Goal: Information Seeking & Learning: Learn about a topic

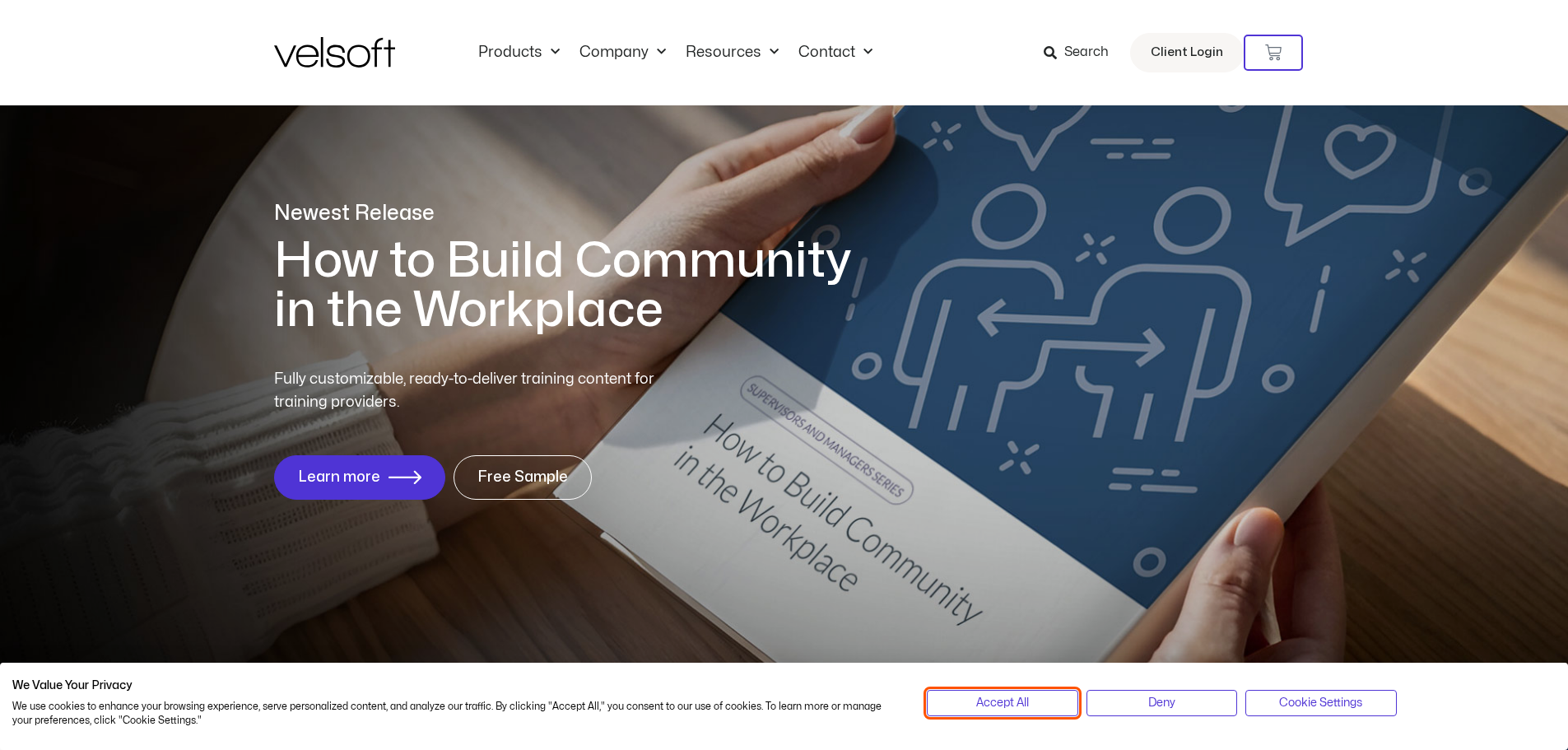
click at [1022, 709] on span "Accept All" at bounding box center [1002, 702] width 53 height 18
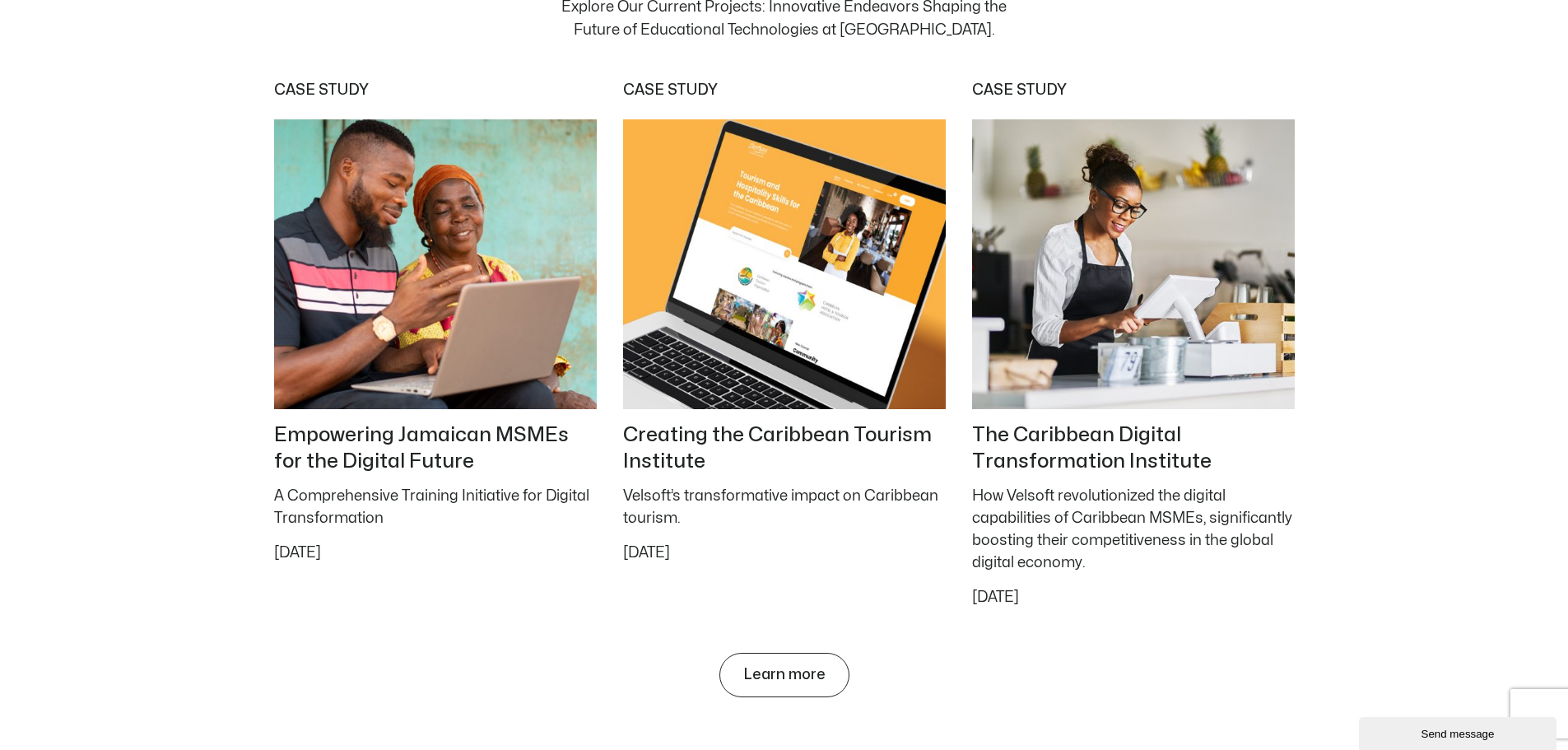
scroll to position [6912, 0]
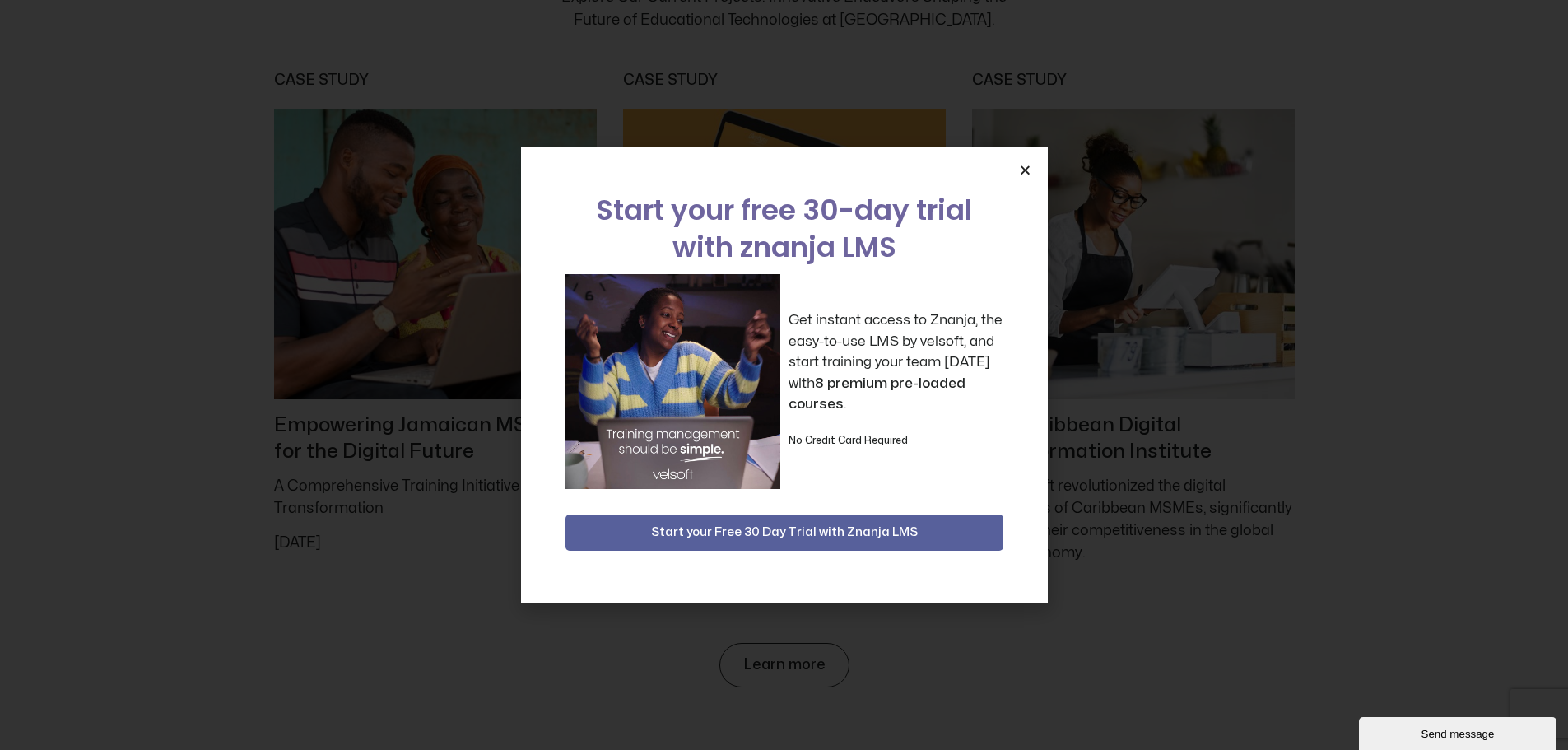
click at [1023, 167] on icon "Close" at bounding box center [1025, 169] width 12 height 12
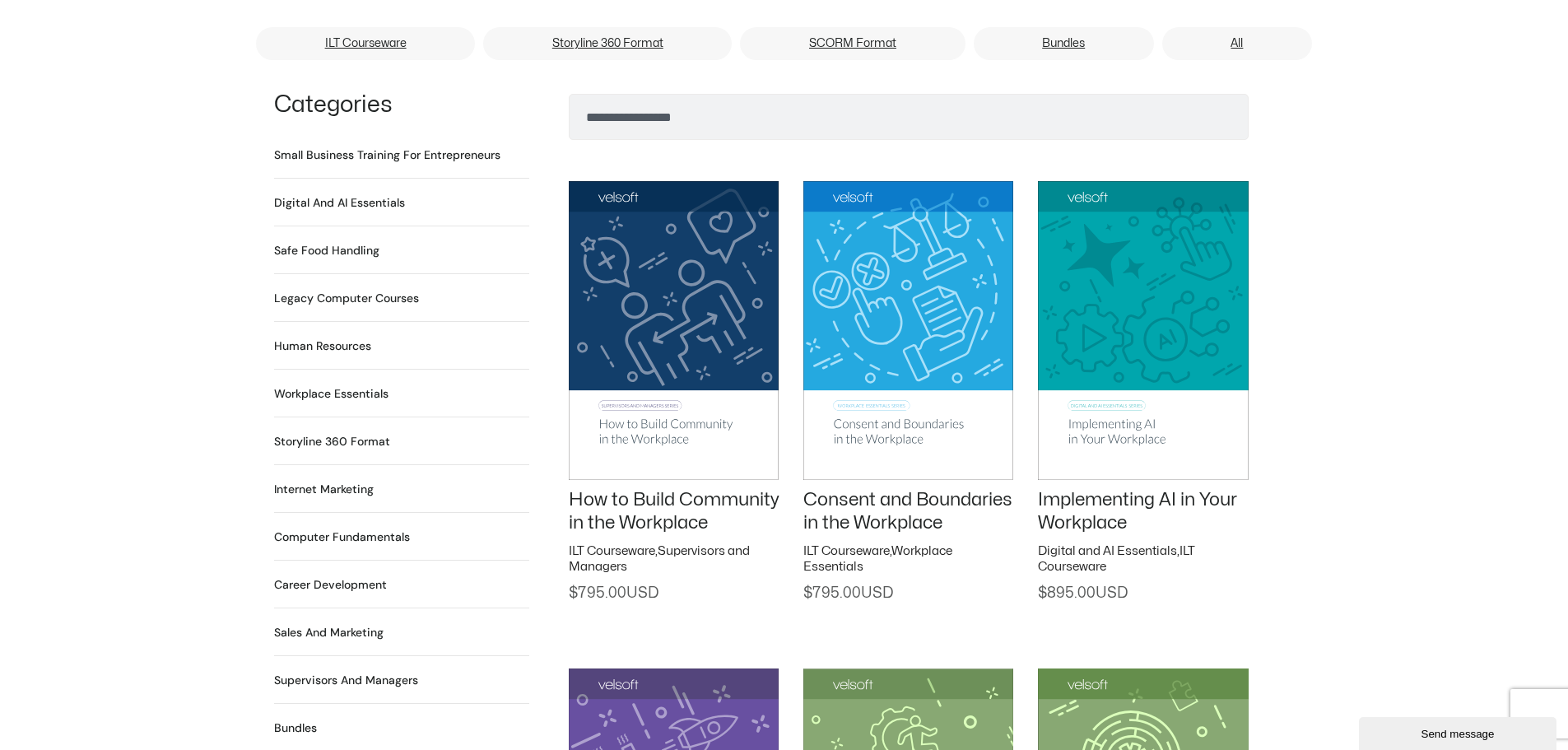
scroll to position [1015, 0]
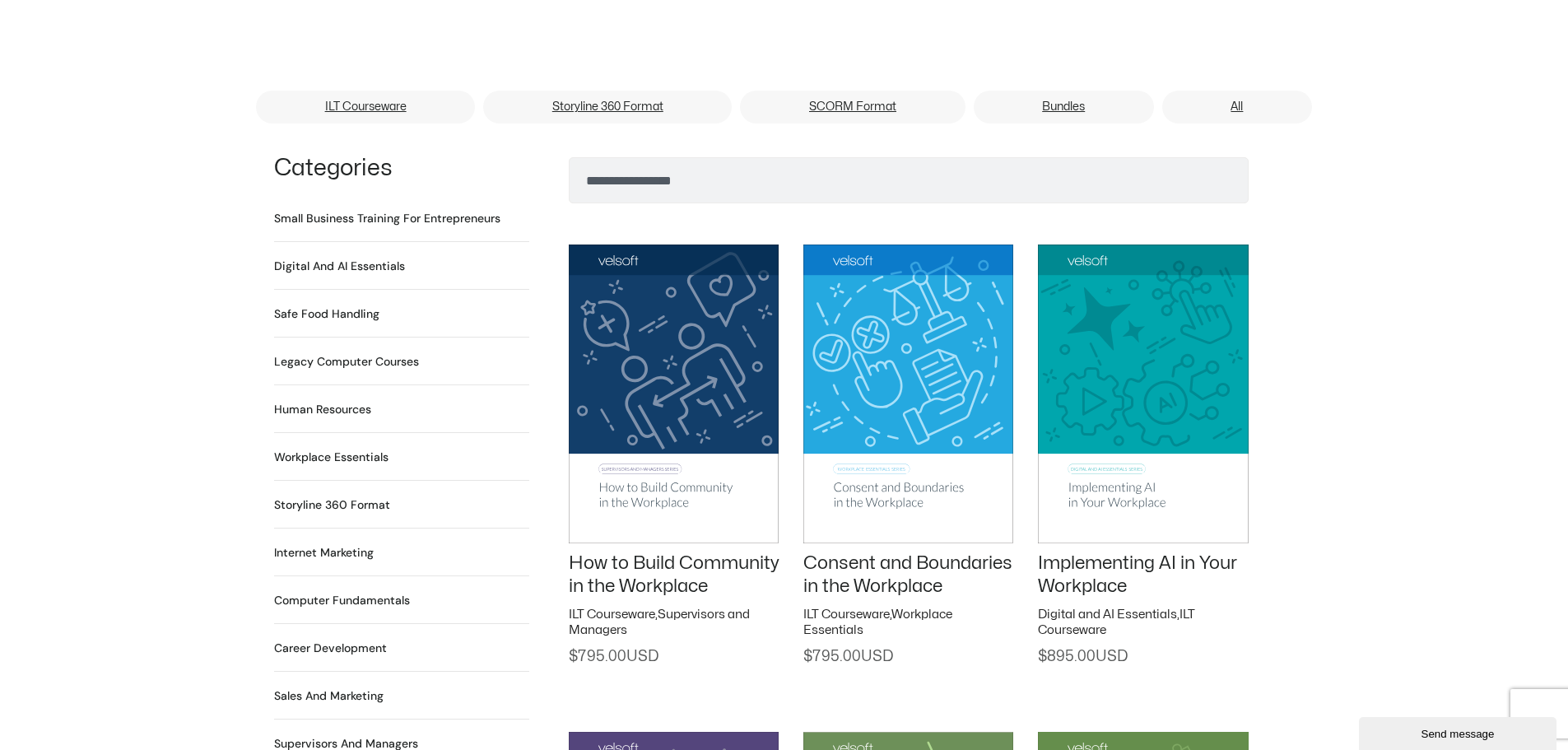
click at [321, 400] on h2 "Human Resources 64 Products" at bounding box center [322, 409] width 97 height 17
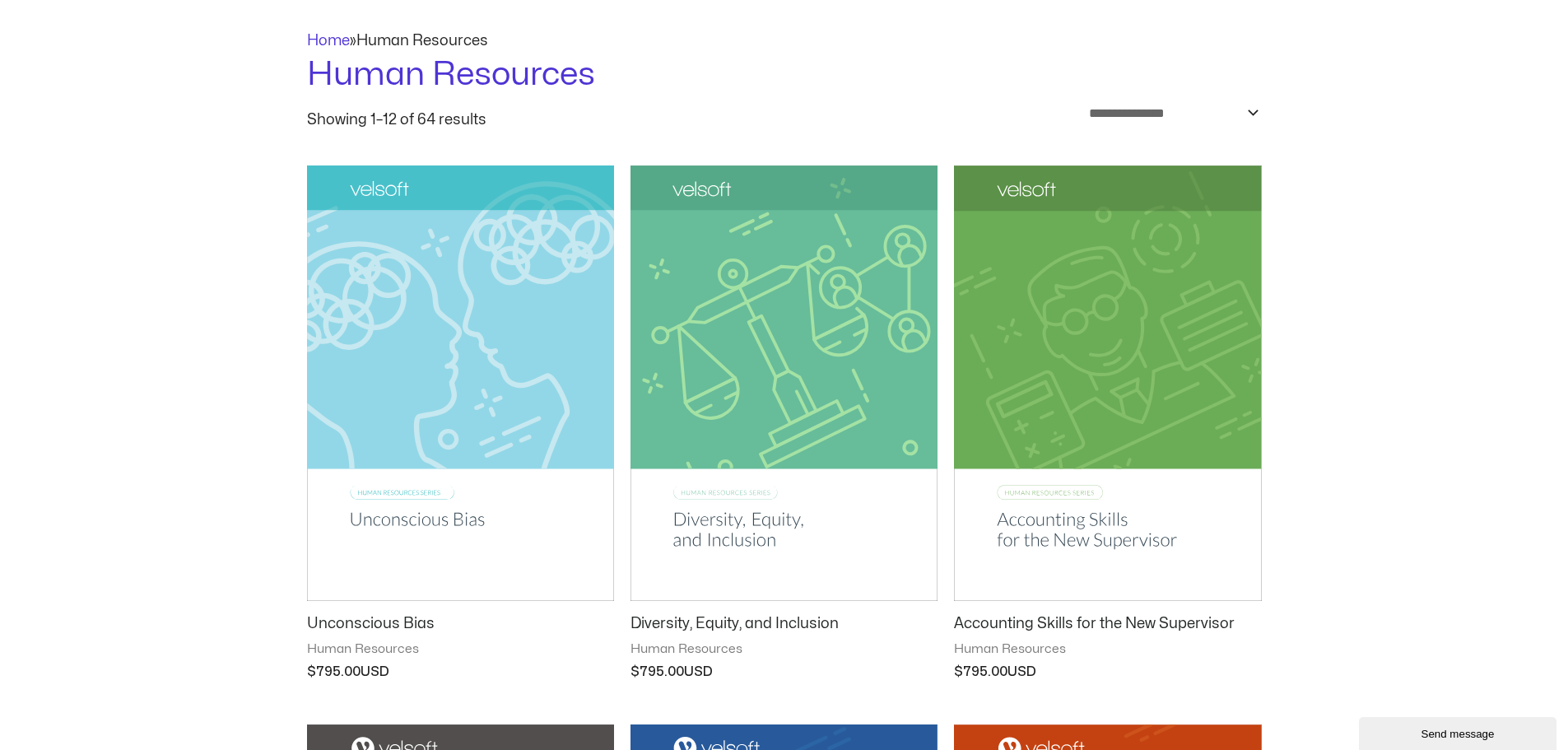
scroll to position [164, 0]
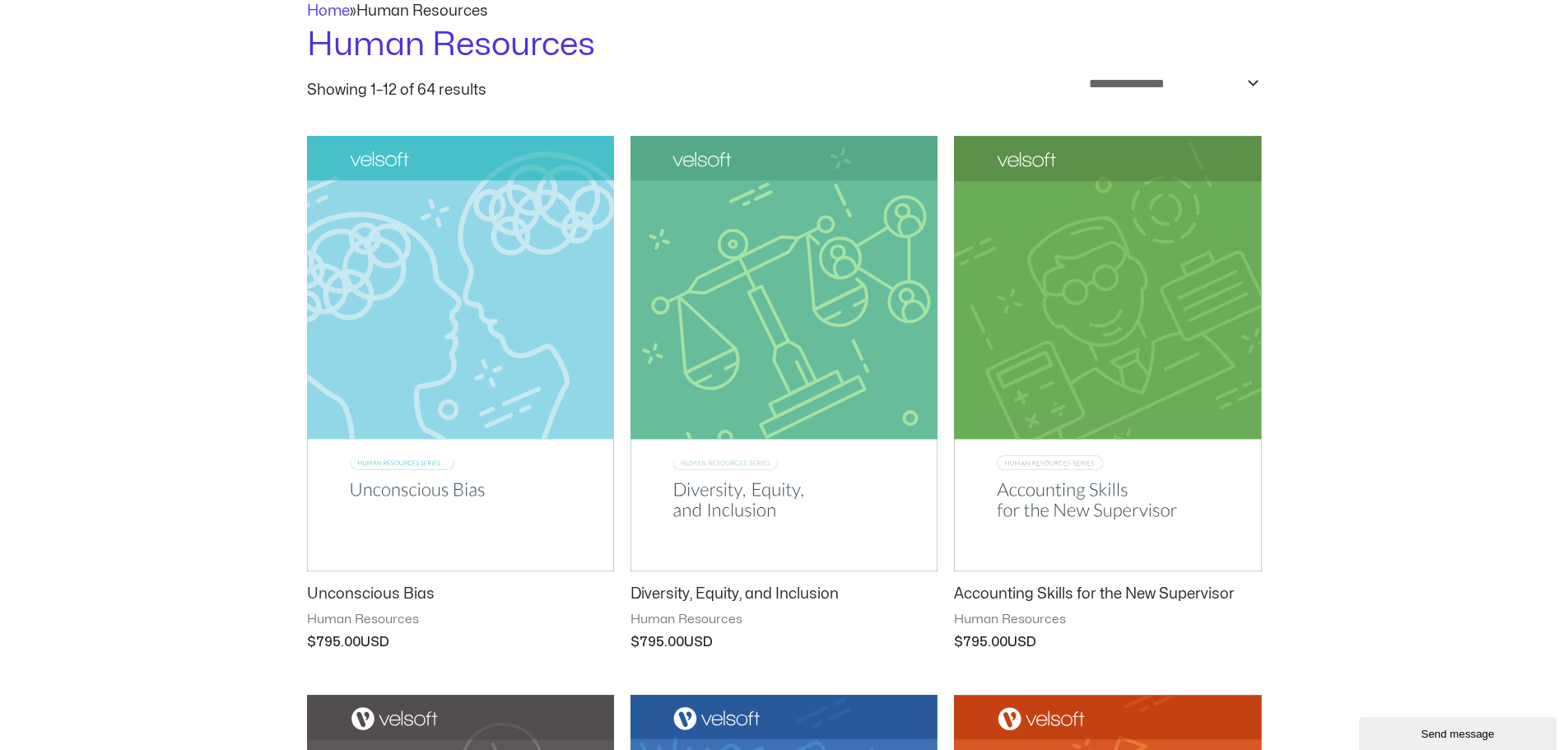
click at [516, 317] on img at bounding box center [461, 352] width 307 height 435
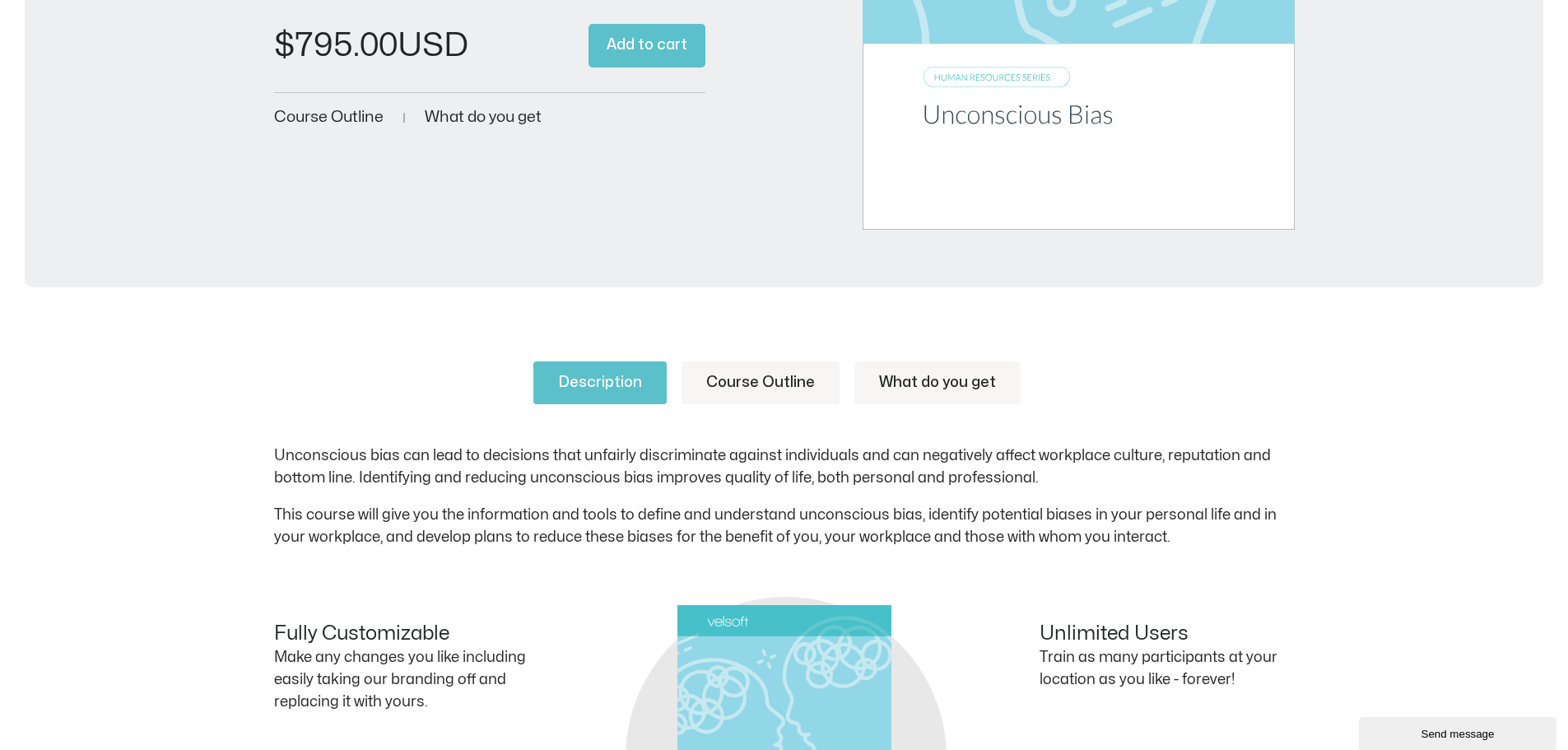
scroll to position [493, 0]
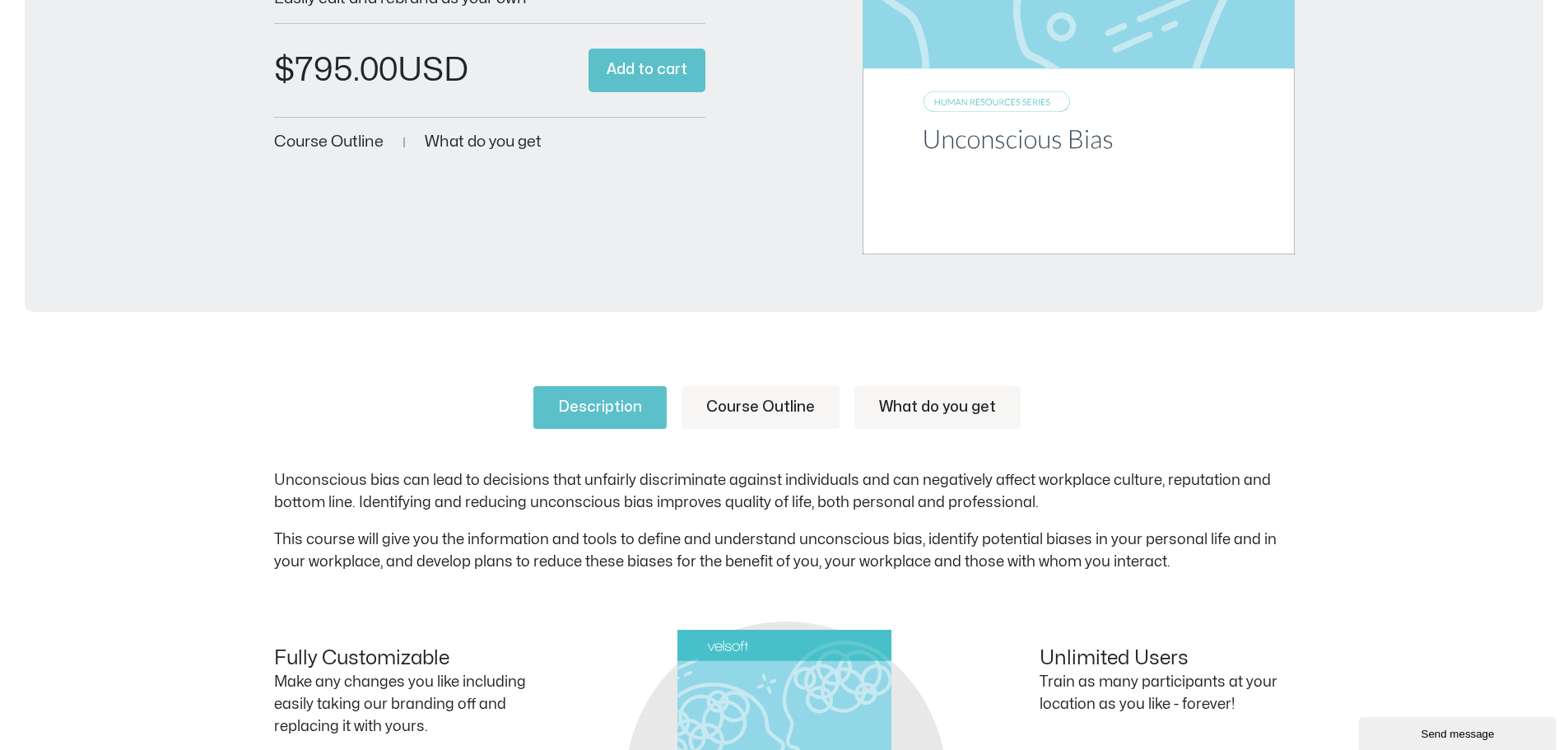
click at [769, 398] on link "Course Outline" at bounding box center [760, 408] width 158 height 43
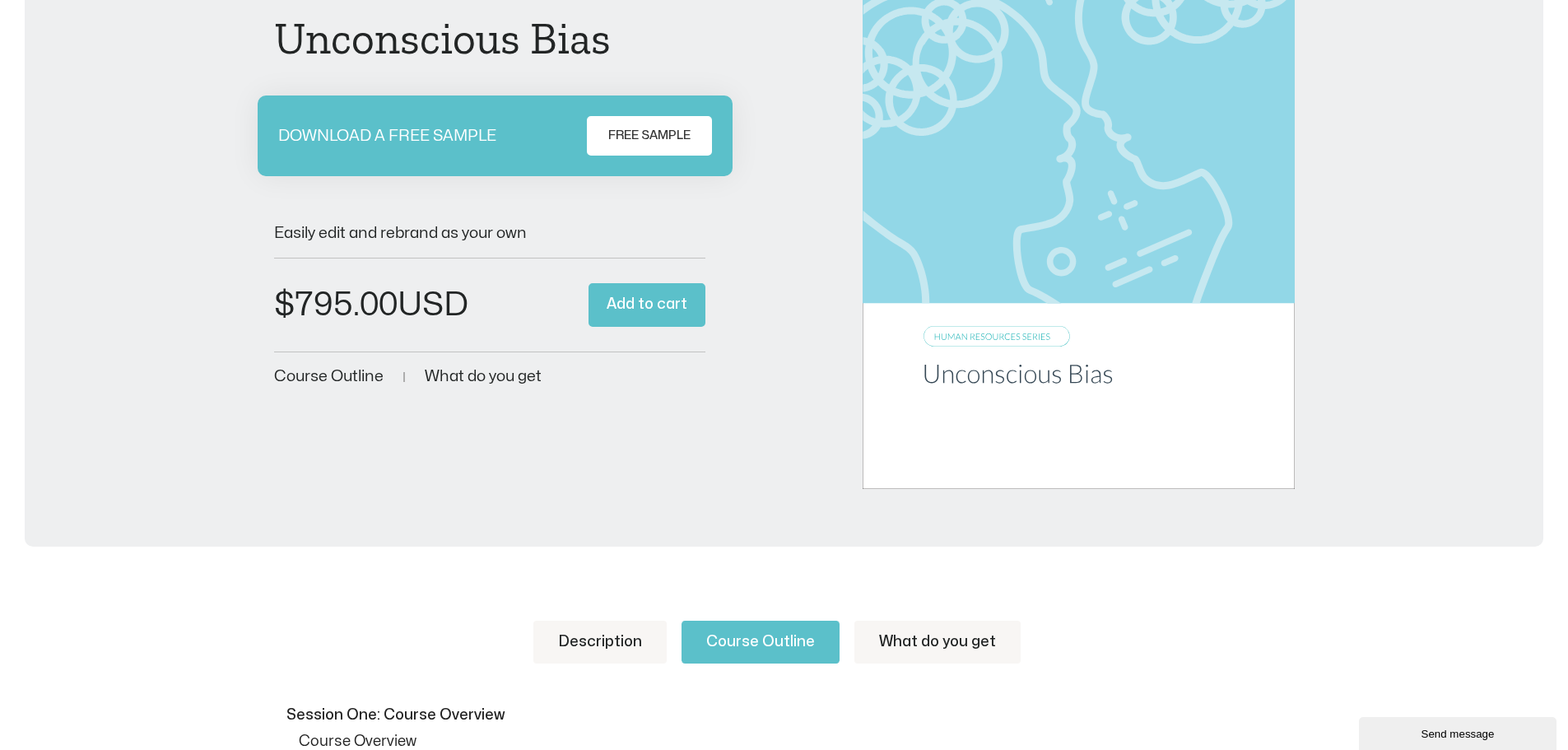
scroll to position [247, 0]
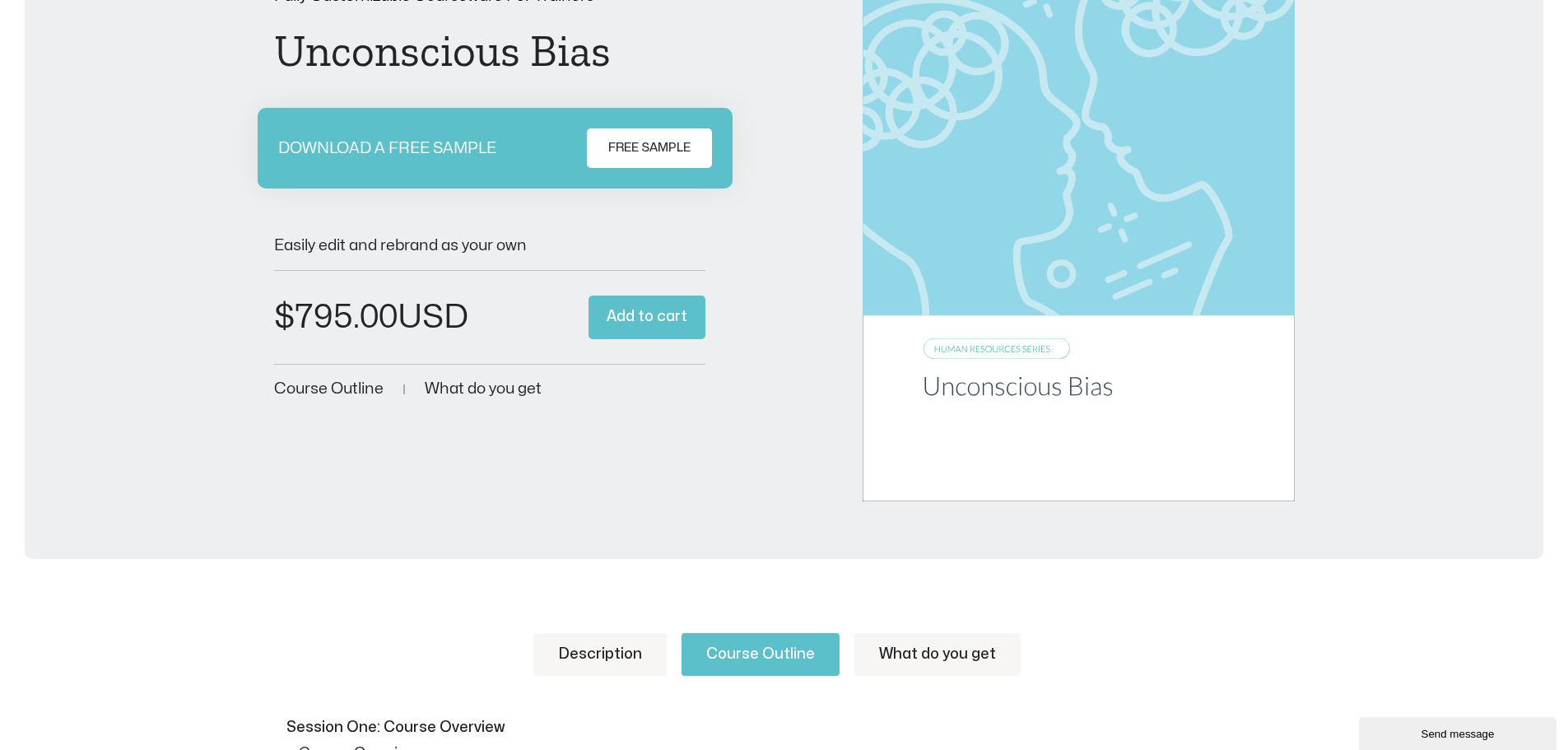
drag, startPoint x: 939, startPoint y: 646, endPoint x: 958, endPoint y: 642, distance: 19.4
click at [941, 648] on link "What do you get" at bounding box center [937, 654] width 166 height 43
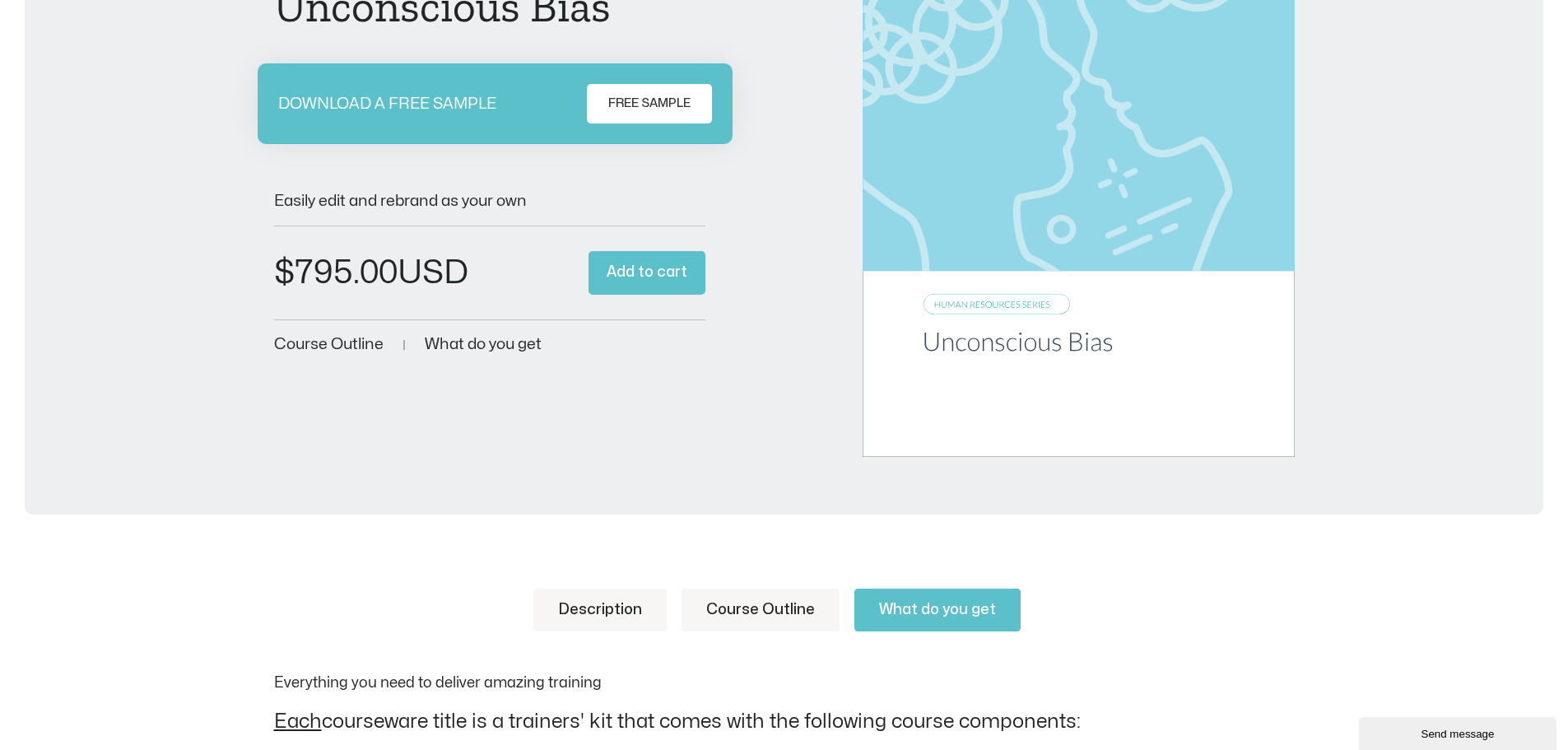
scroll to position [0, 0]
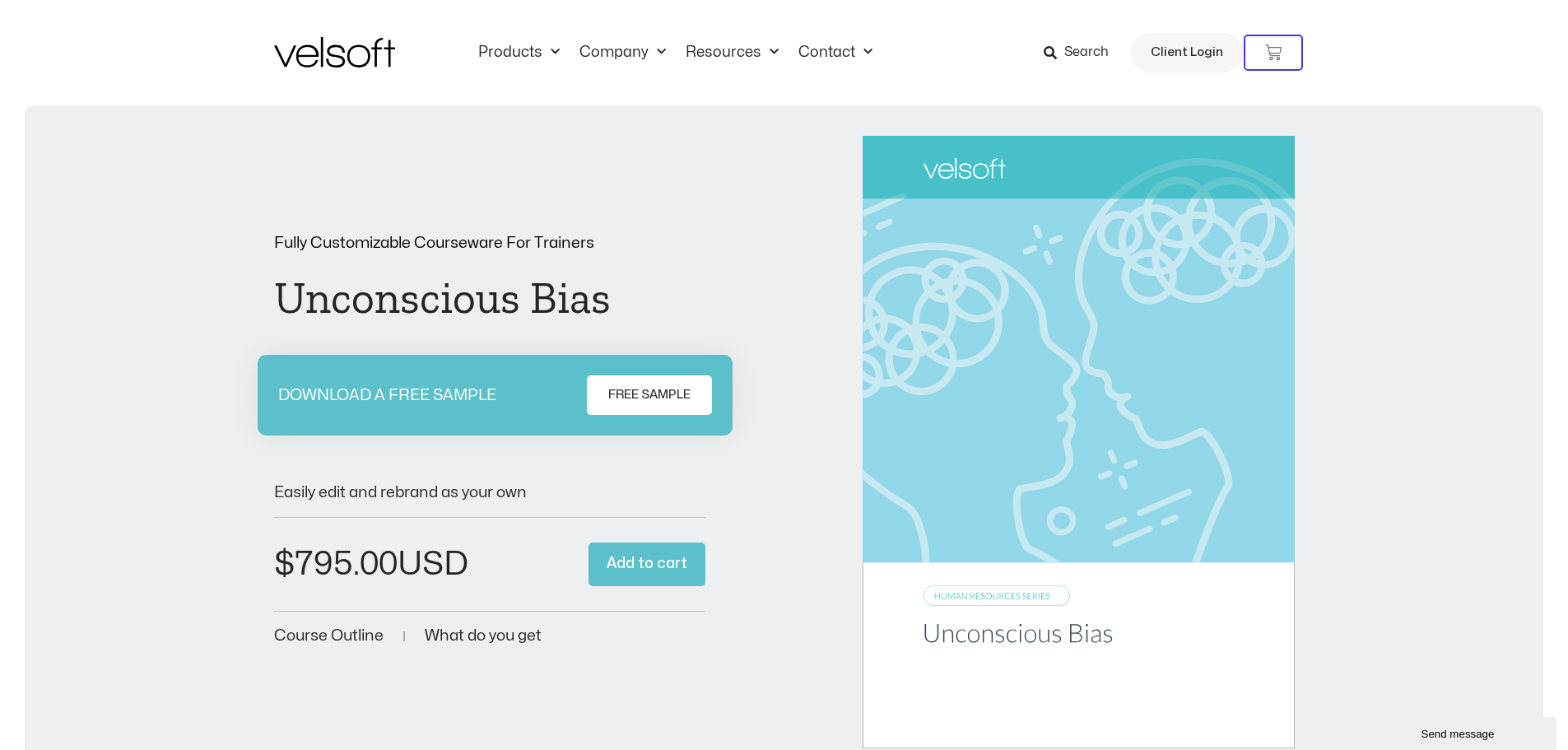
click at [296, 56] on img at bounding box center [335, 52] width 121 height 30
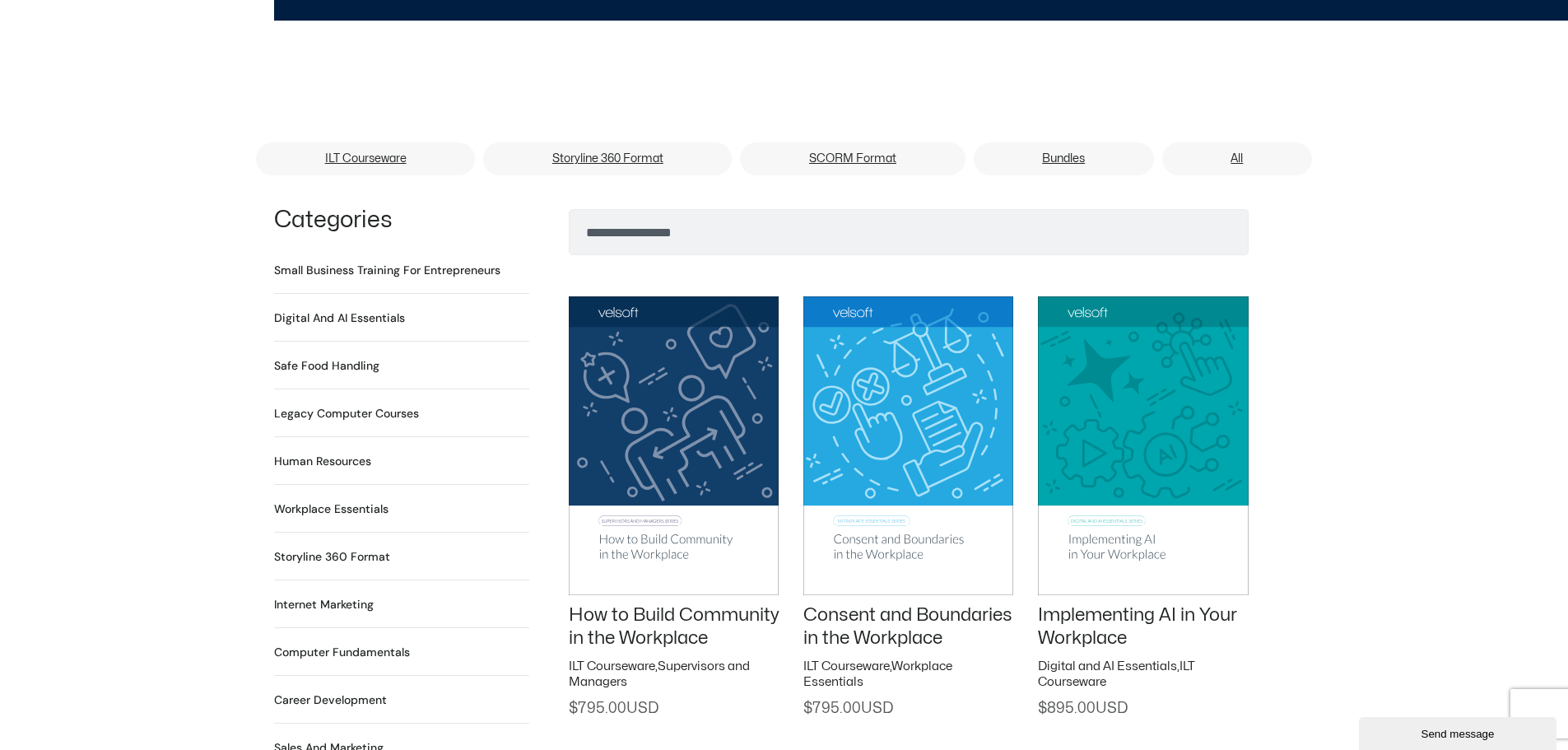
scroll to position [988, 0]
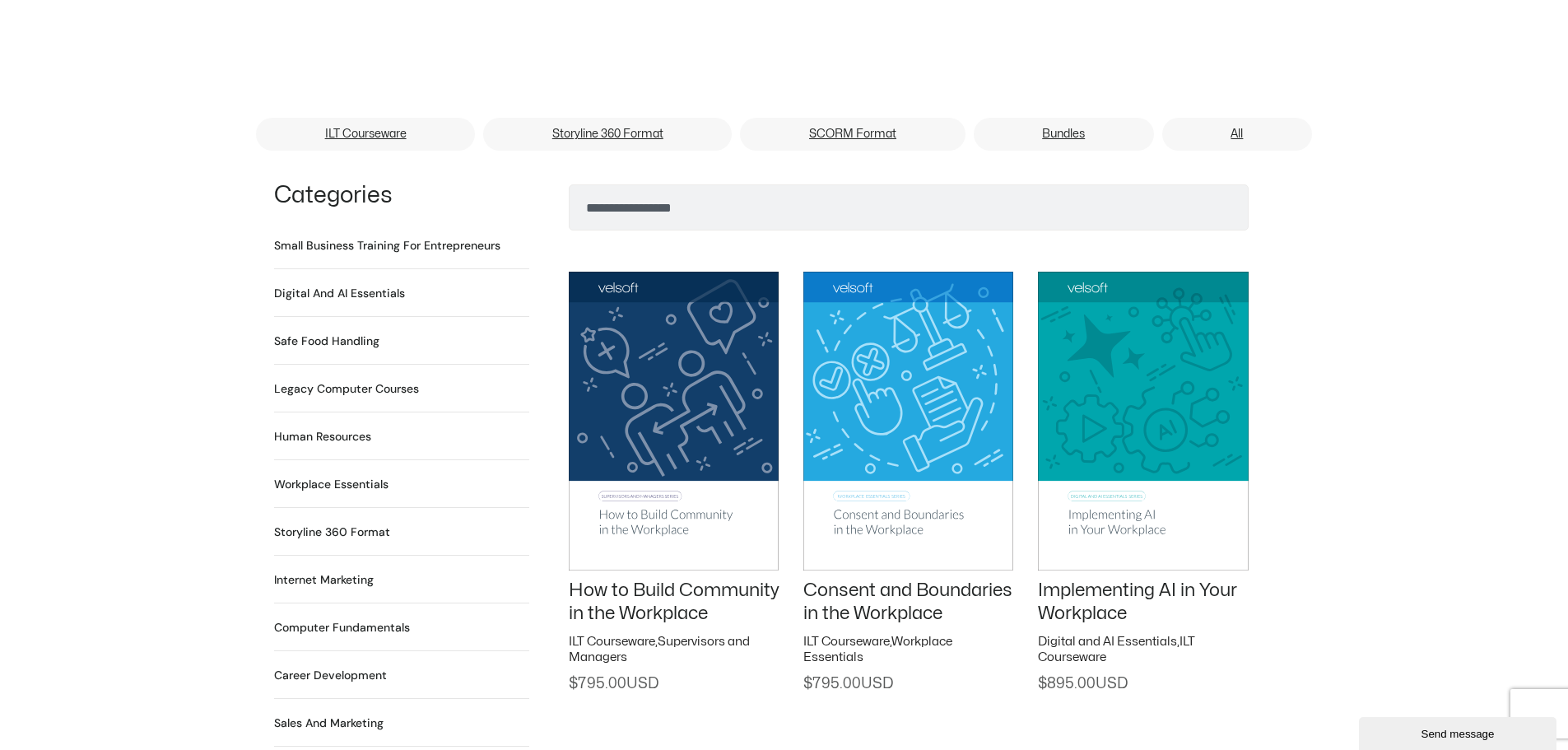
click at [314, 285] on h2 "Digital and AI Essentials 23 Products" at bounding box center [339, 293] width 131 height 17
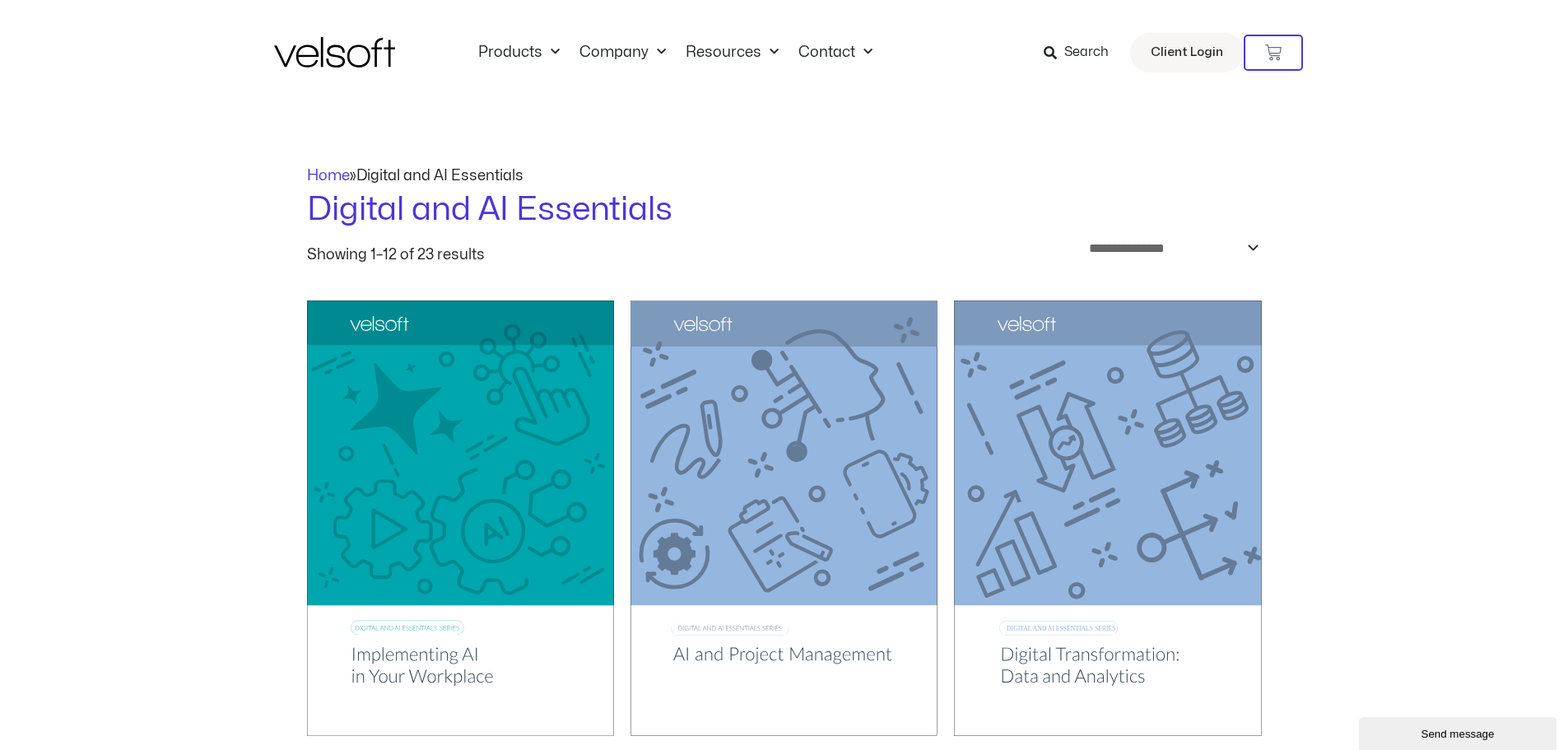
click at [1072, 44] on span "Search" at bounding box center [1086, 53] width 44 height 22
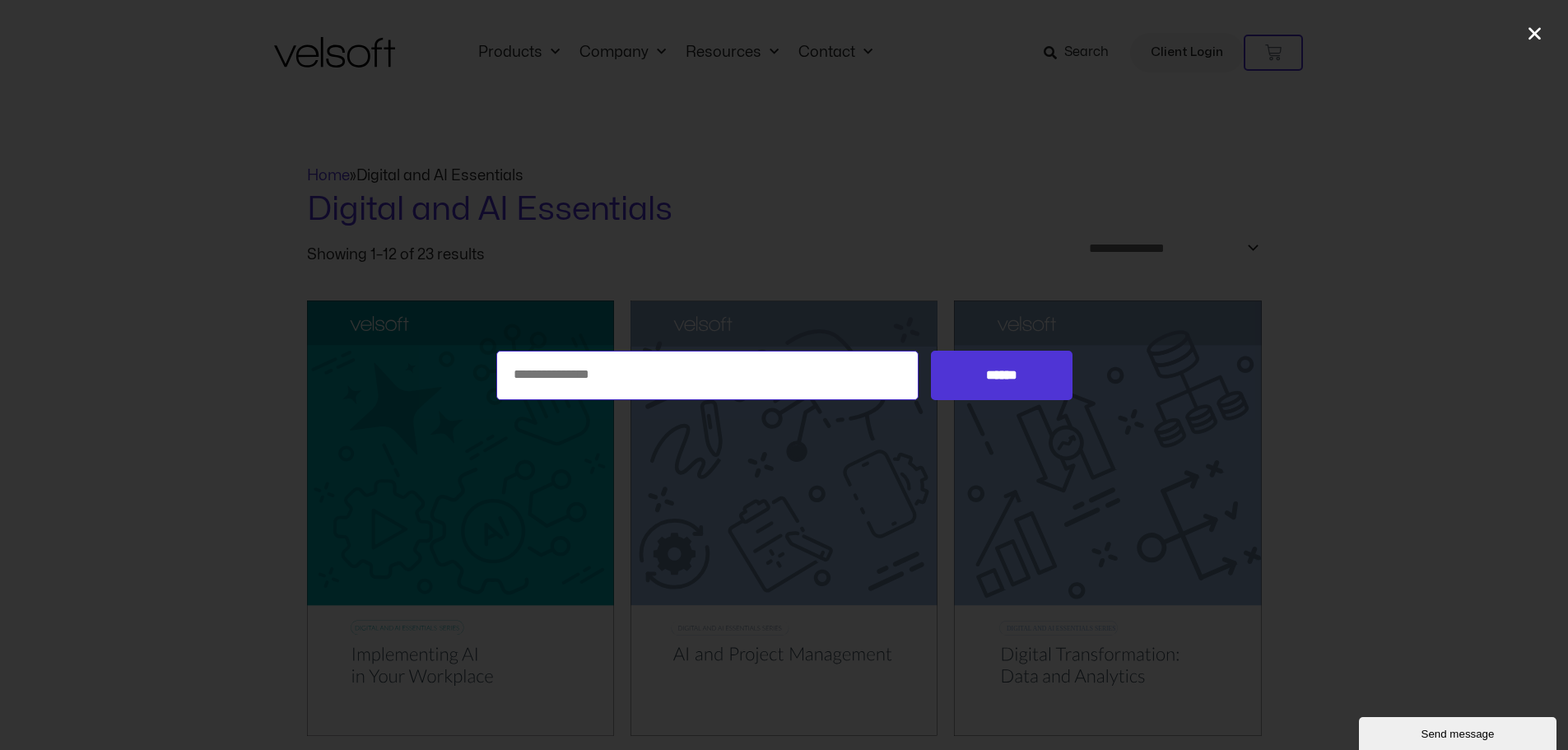
click at [564, 375] on input "Search for:" at bounding box center [708, 375] width 423 height 50
click at [1401, 271] on div "Search for: ******" at bounding box center [784, 375] width 1568 height 750
drag, startPoint x: 1117, startPoint y: 84, endPoint x: 1519, endPoint y: 26, distance: 406.2
click at [1125, 83] on div "Search for: ******" at bounding box center [784, 375] width 1568 height 750
click at [1537, 29] on icon "Close" at bounding box center [1534, 33] width 17 height 17
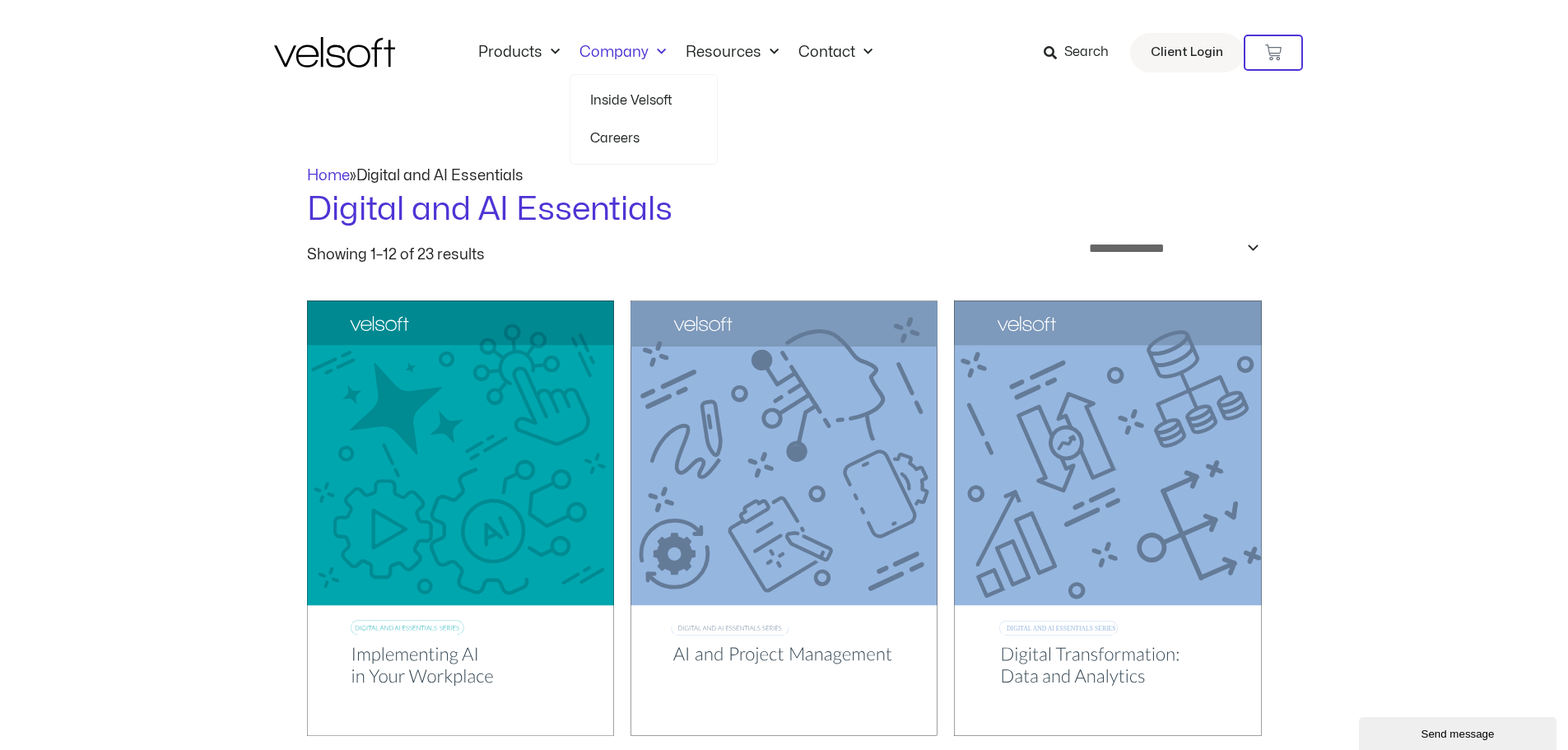
click at [631, 50] on link "Company" at bounding box center [622, 52] width 106 height 18
click at [660, 52] on span "Menu" at bounding box center [657, 52] width 17 height 27
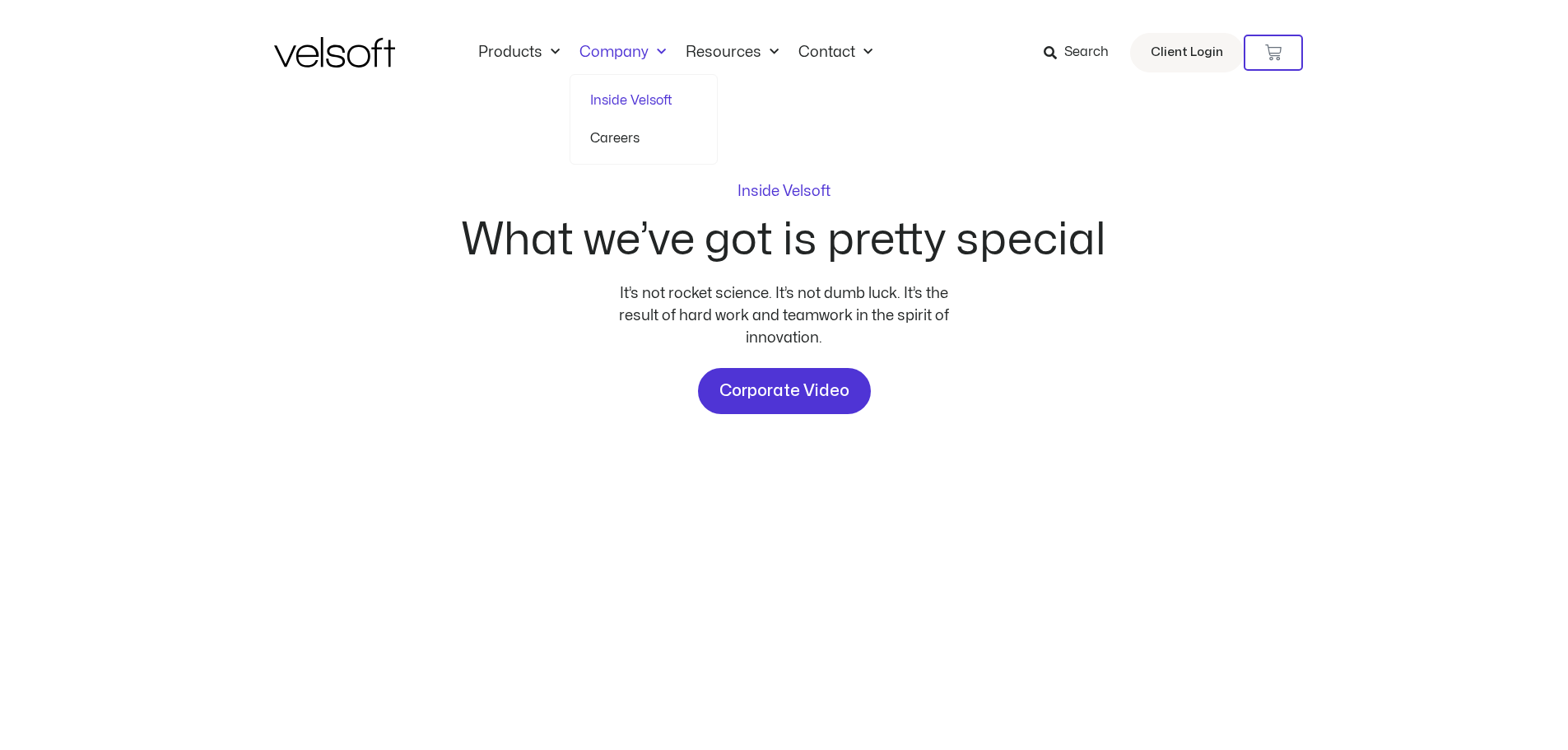
click at [638, 98] on link "Inside Velsoft" at bounding box center [644, 101] width 107 height 38
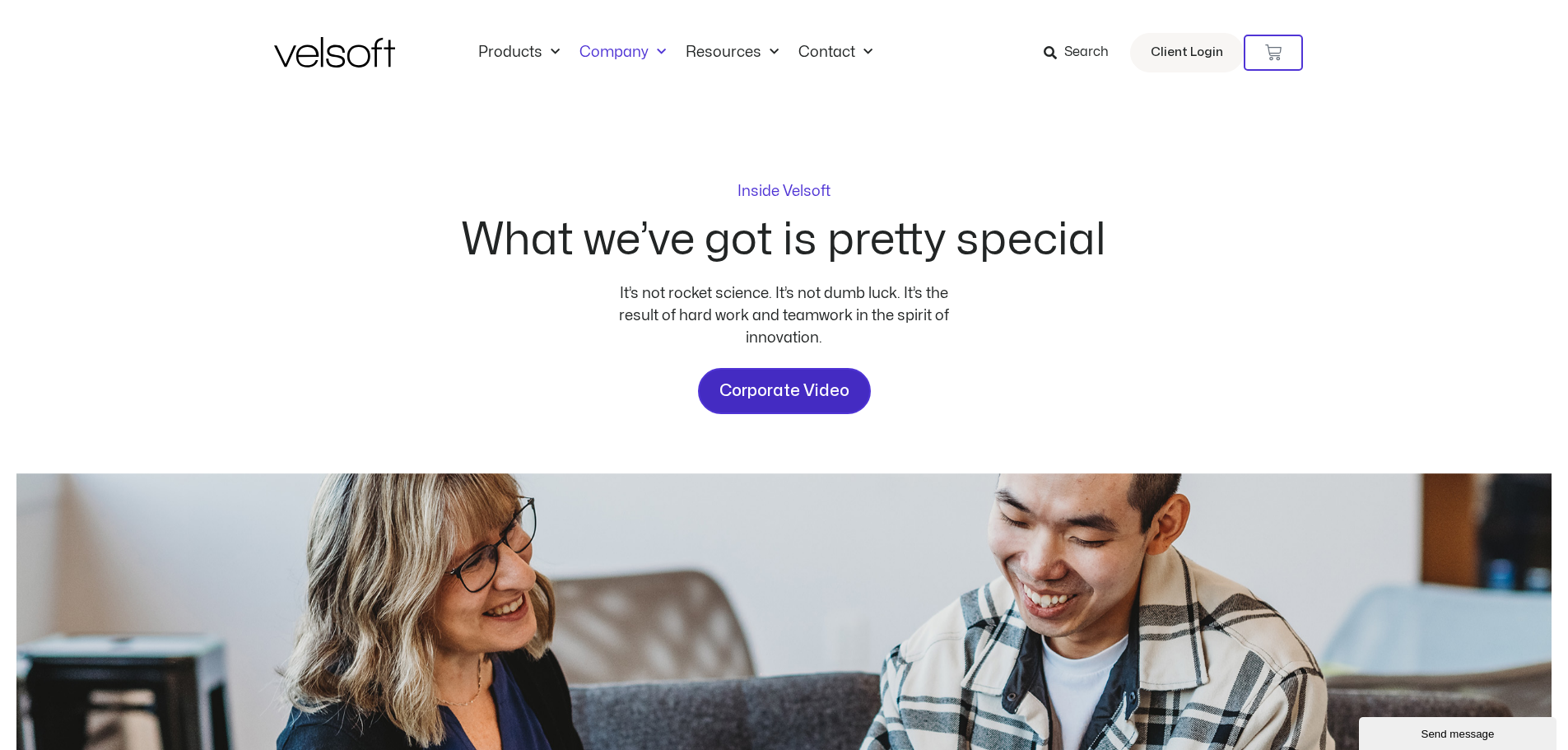
click at [783, 392] on span "Corporate Video" at bounding box center [784, 391] width 130 height 26
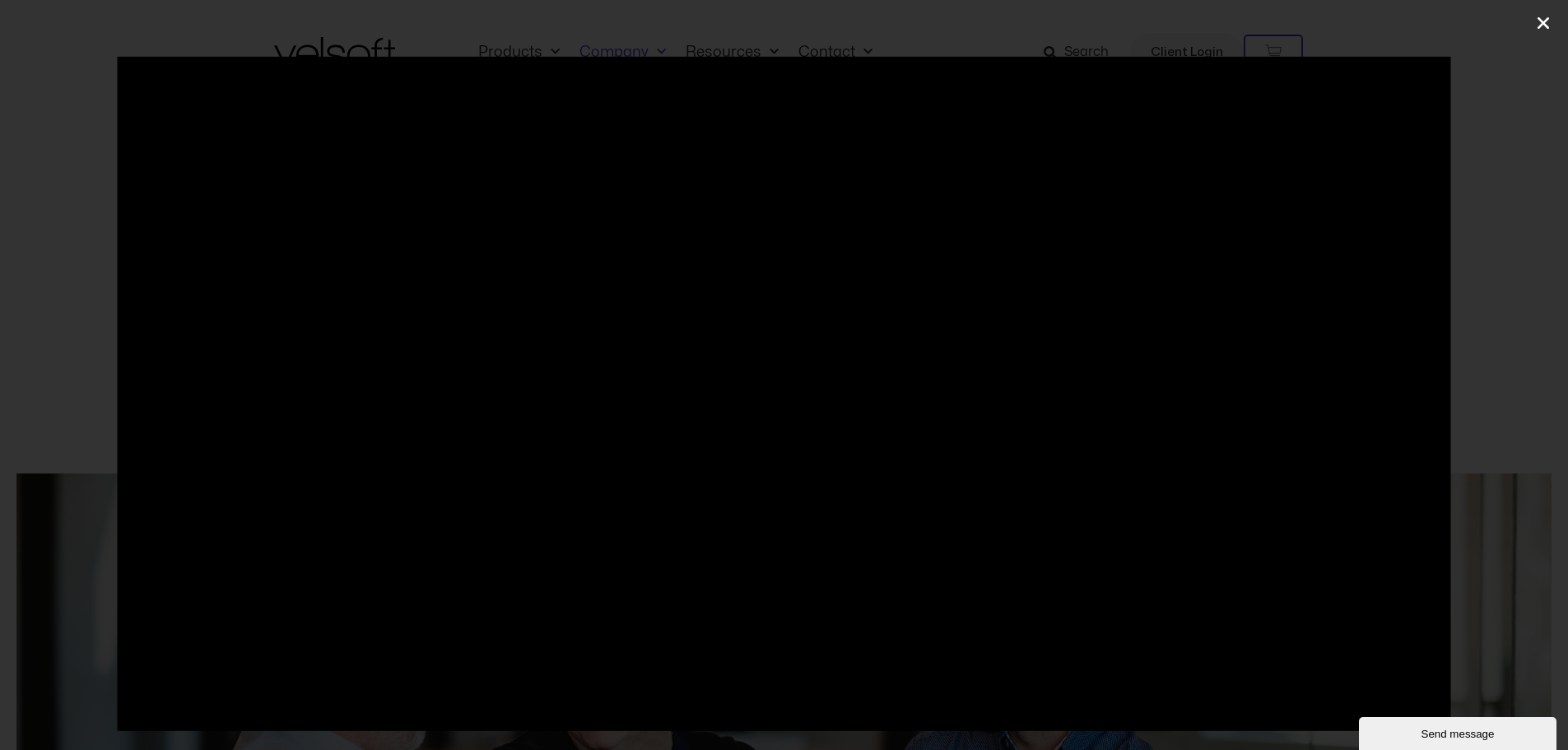
click at [1545, 28] on icon "Close (Esc)" at bounding box center [1544, 23] width 17 height 17
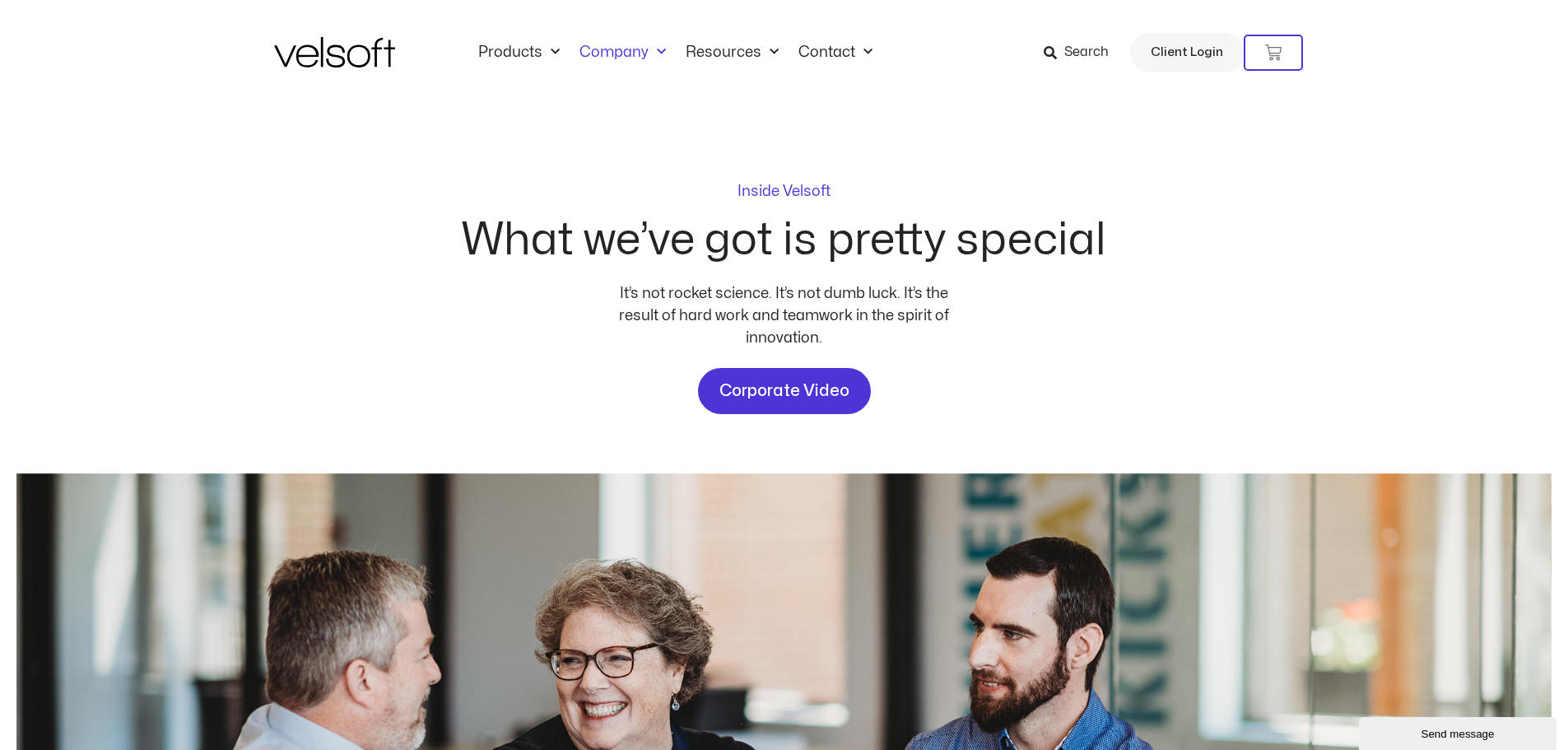
click at [307, 60] on img at bounding box center [335, 52] width 121 height 30
